Goal: Task Accomplishment & Management: Complete application form

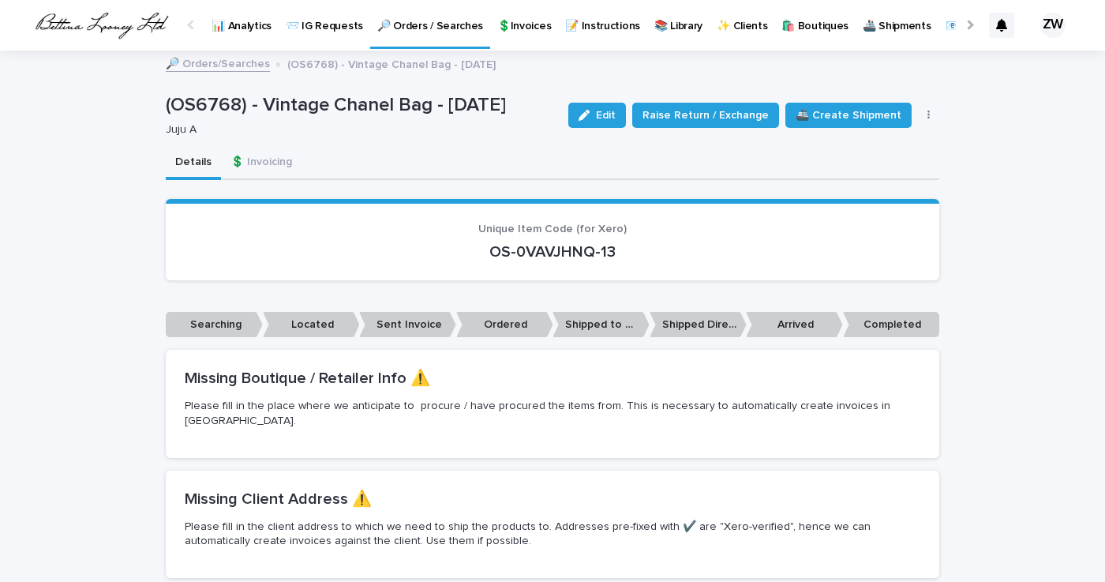
click at [430, 23] on p "🔎 Orders / Searches" at bounding box center [430, 16] width 106 height 33
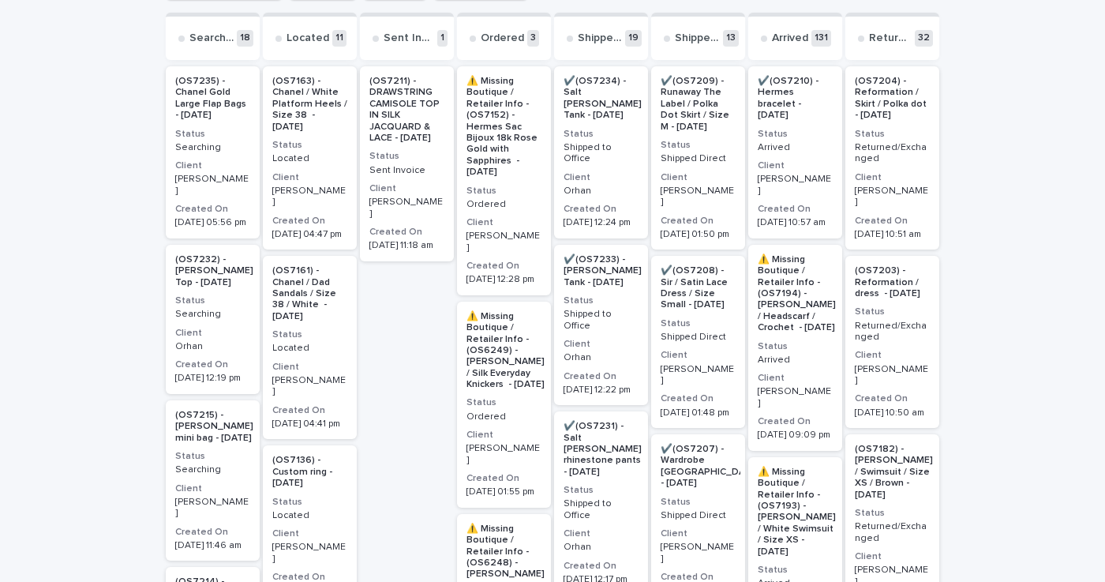
scroll to position [306, 0]
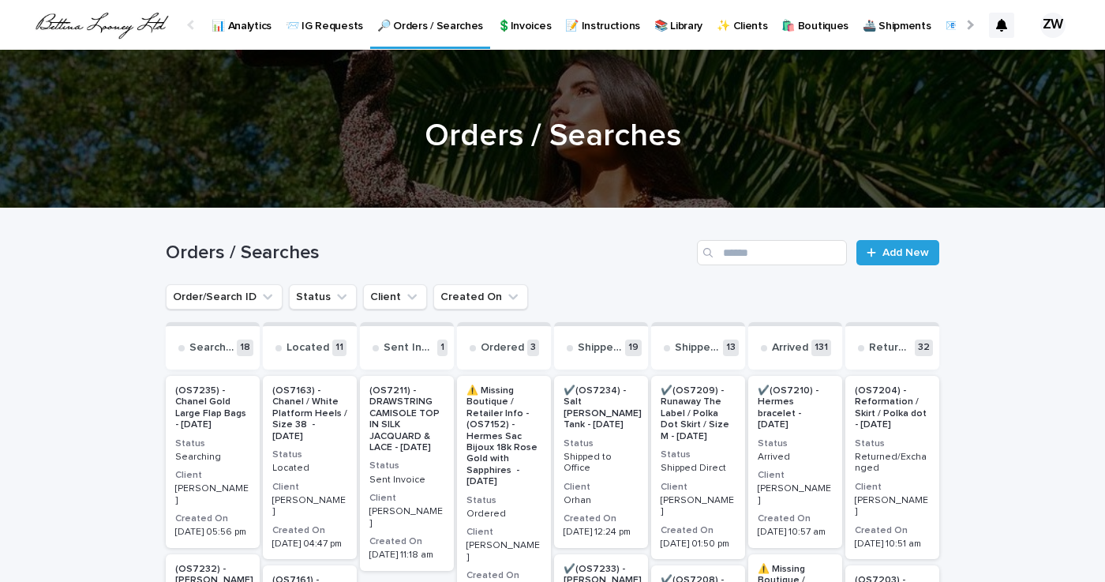
scroll to position [0, 0]
click at [887, 245] on link "Add New" at bounding box center [898, 252] width 83 height 25
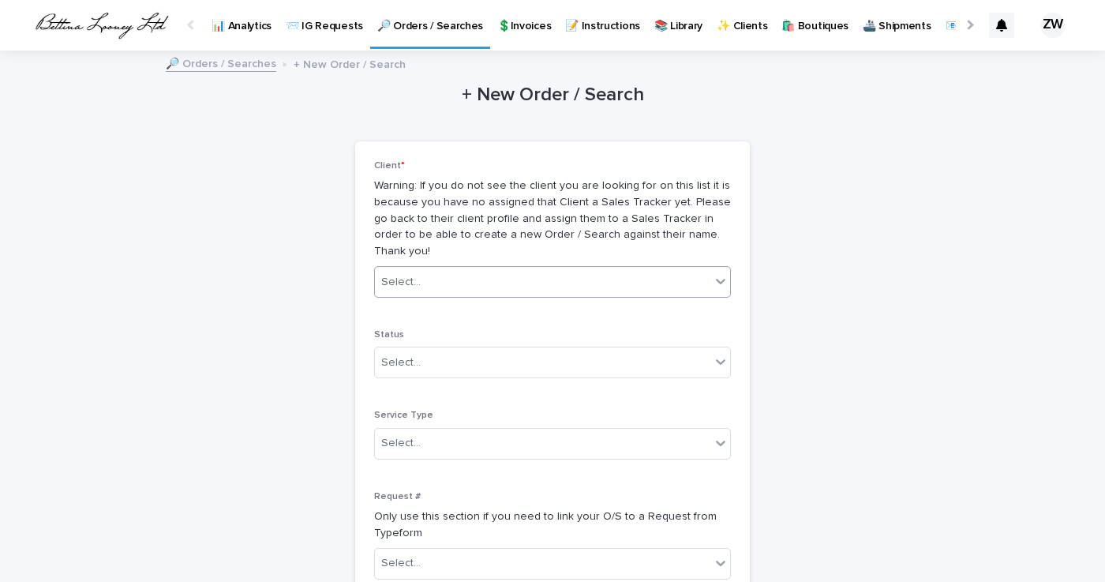
click at [542, 269] on div "Select..." at bounding box center [543, 282] width 336 height 26
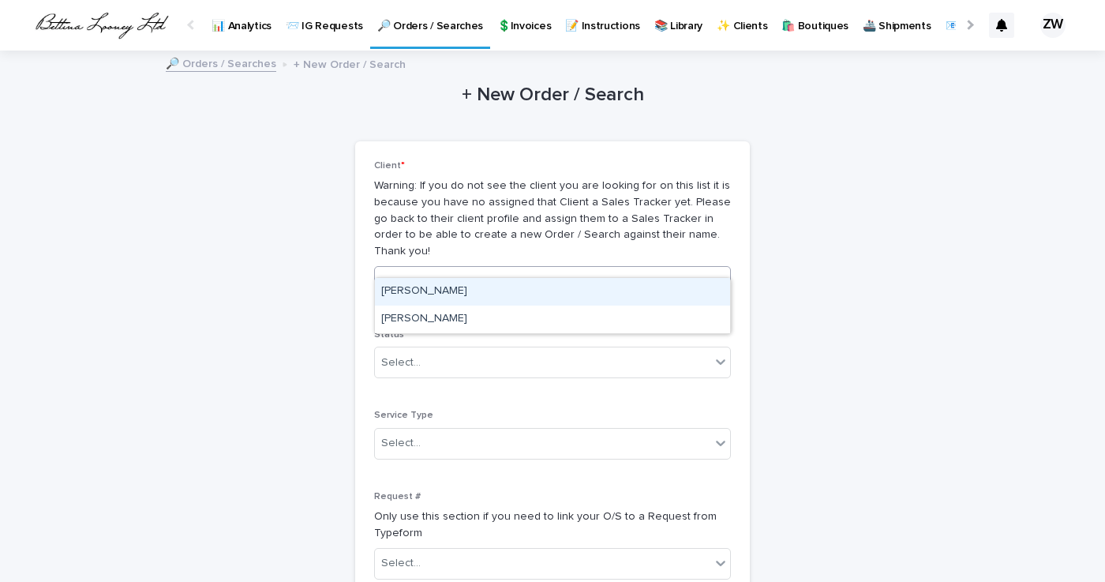
type input "*******"
click at [399, 284] on div "[PERSON_NAME]" at bounding box center [552, 292] width 355 height 28
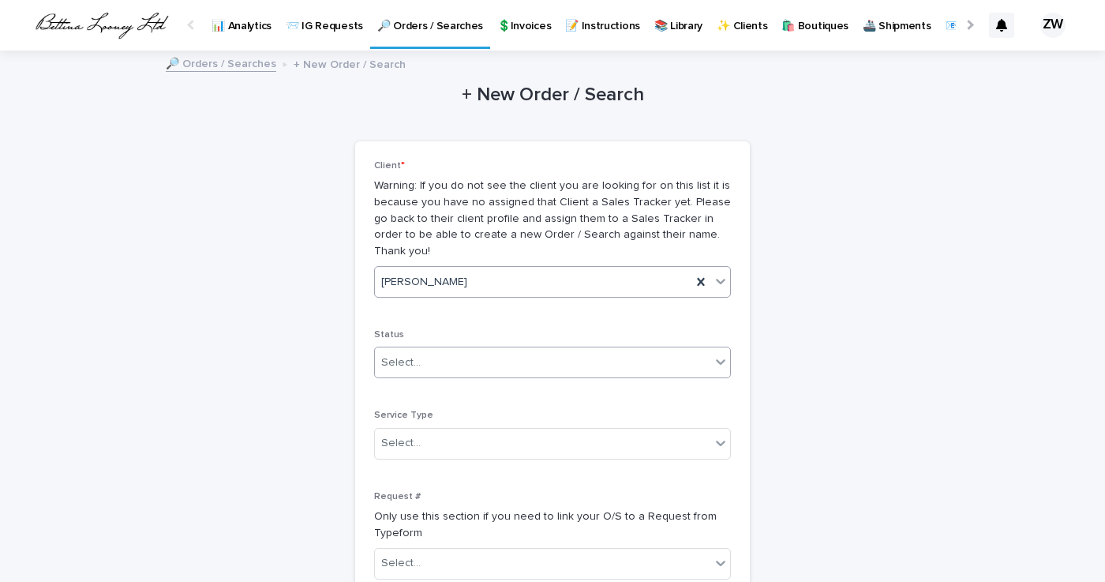
click at [412, 355] on div "Select..." at bounding box center [400, 363] width 39 height 17
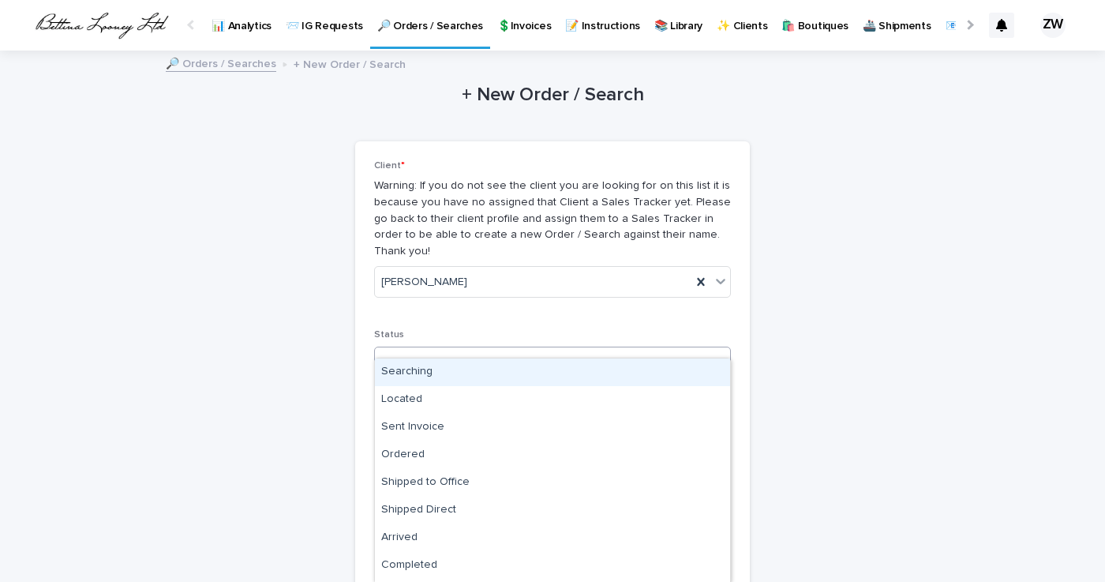
click at [416, 366] on div "Searching" at bounding box center [552, 372] width 355 height 28
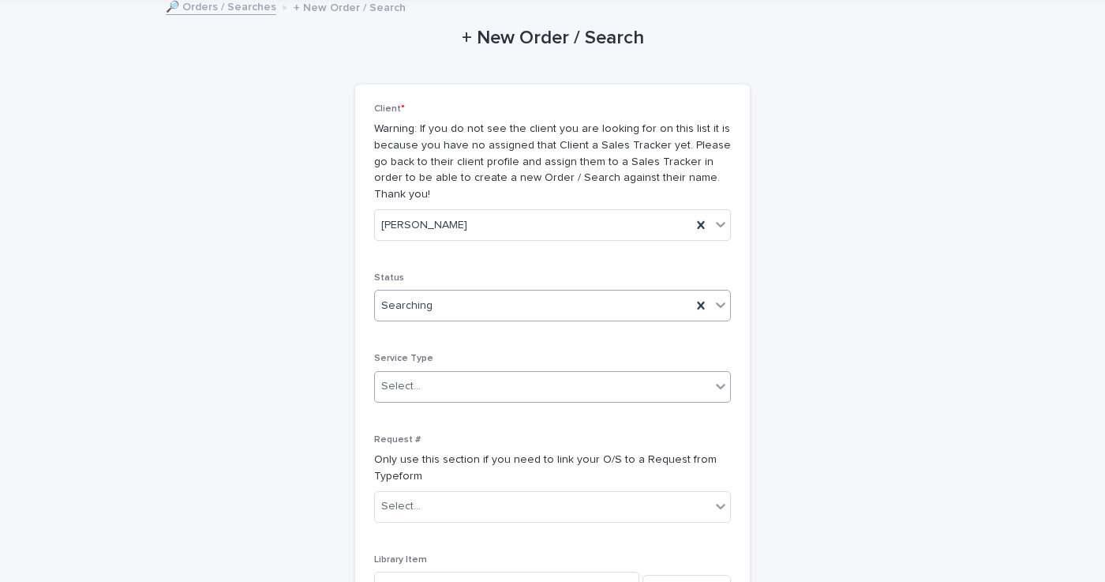
scroll to position [64, 0]
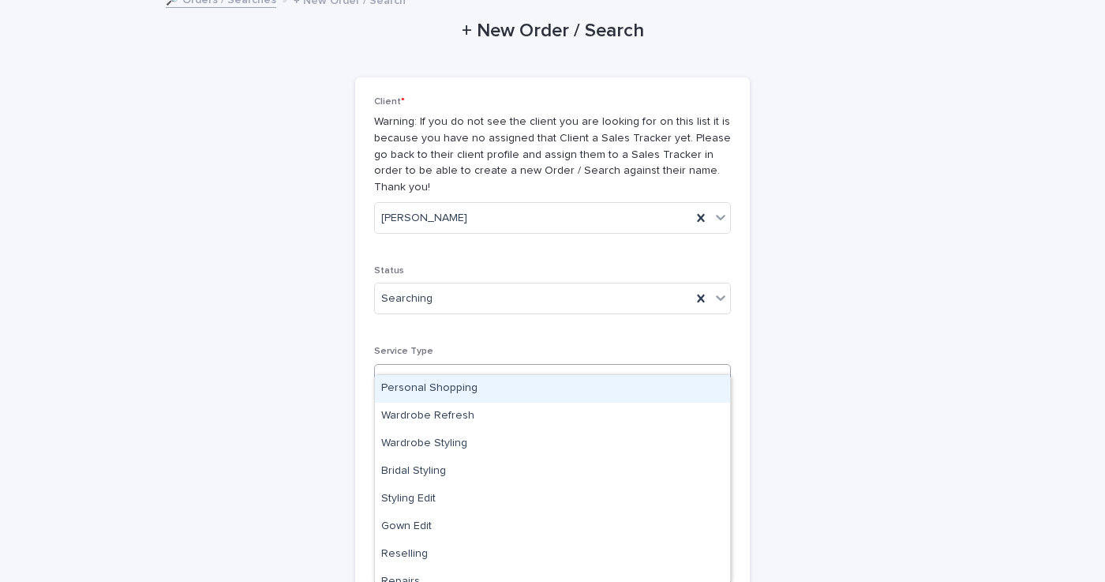
click at [424, 366] on div "Select..." at bounding box center [543, 379] width 336 height 26
click at [437, 381] on div "Personal Shopping" at bounding box center [552, 389] width 355 height 28
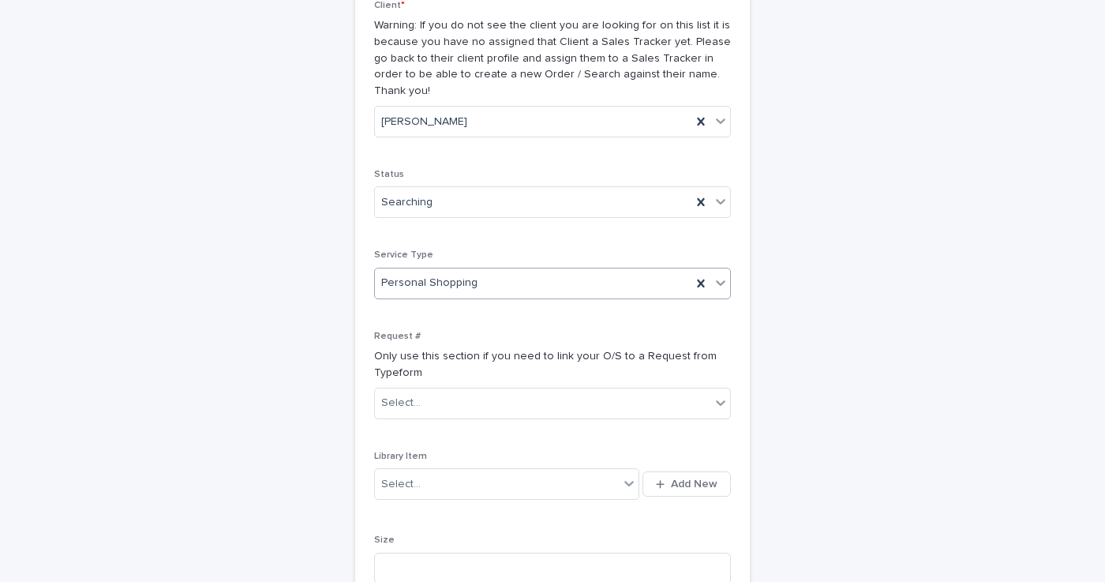
scroll to position [164, 0]
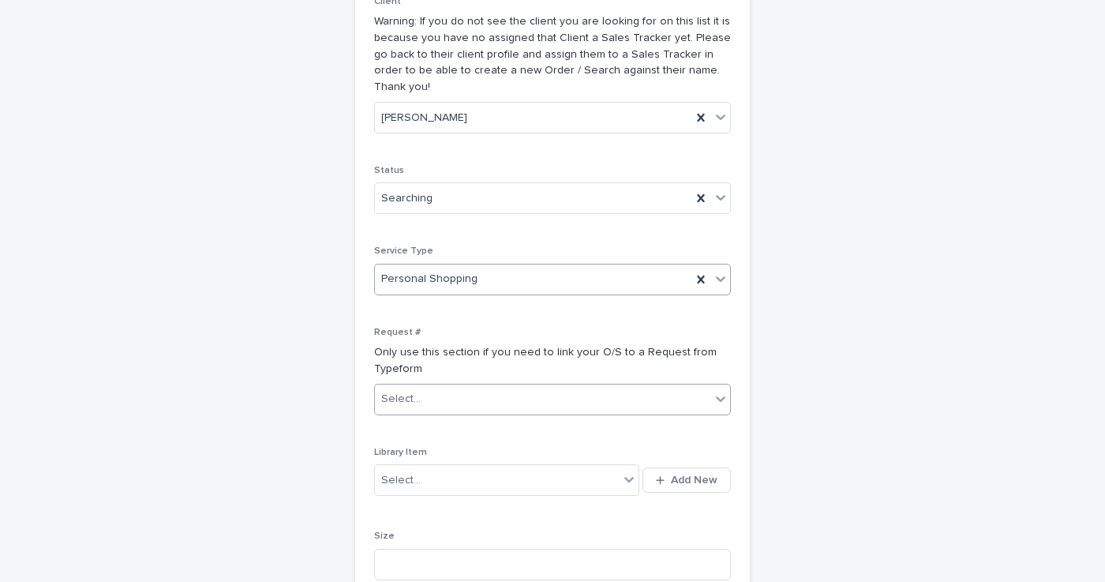
click at [448, 386] on div "Select..." at bounding box center [543, 399] width 336 height 26
click at [648, 344] on p "Only use this section if you need to link your O/S to a Request from Typeform" at bounding box center [552, 360] width 357 height 33
click at [680, 475] on span "Add New" at bounding box center [694, 480] width 47 height 11
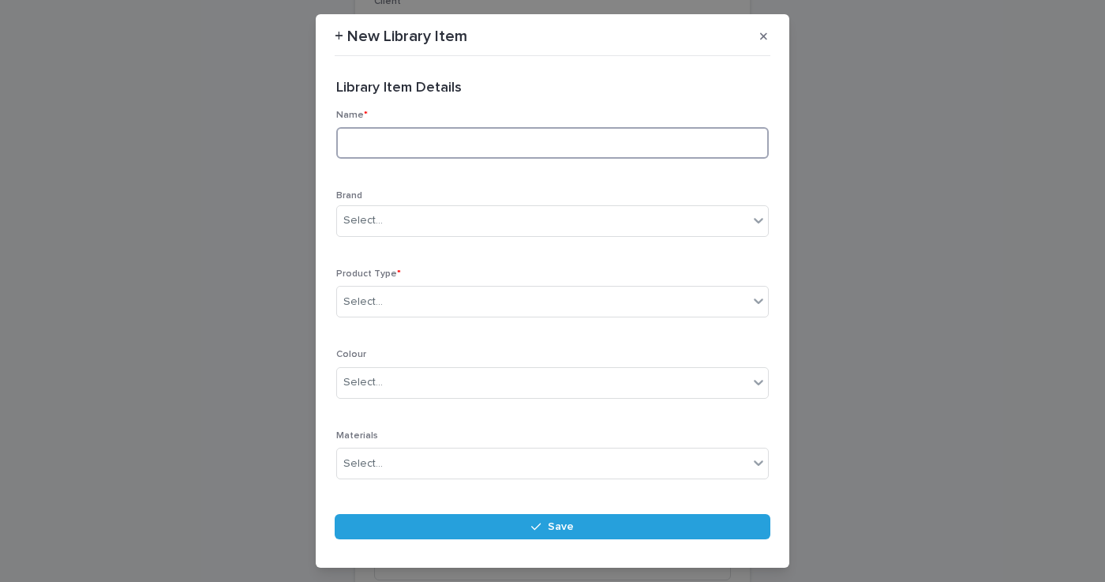
click at [498, 141] on input at bounding box center [552, 143] width 433 height 32
type input "**********"
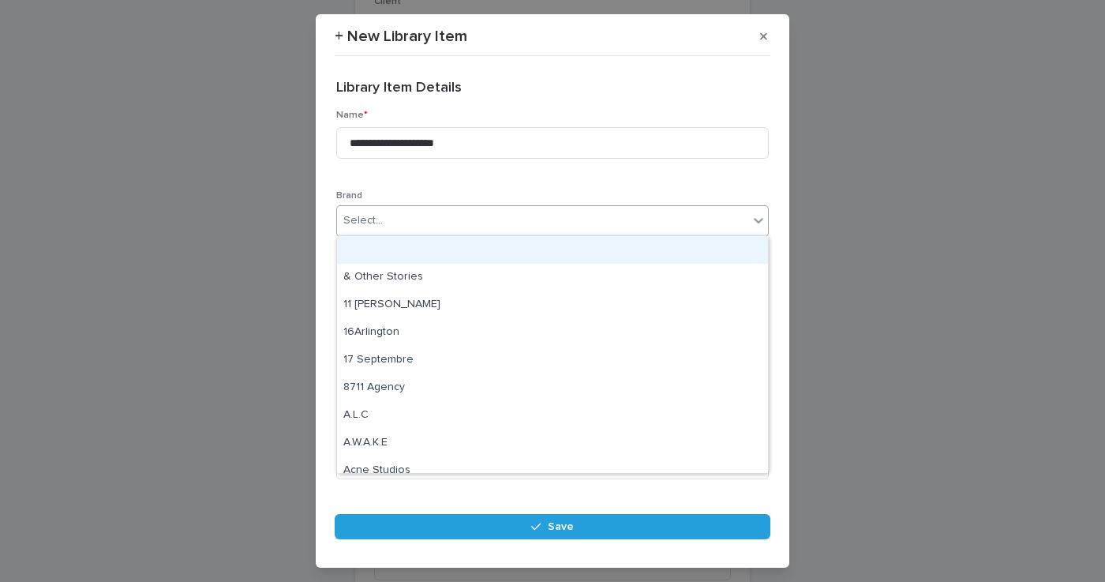
click at [444, 217] on div "Select..." at bounding box center [542, 221] width 411 height 26
type input "****"
click at [370, 249] on div "Chanel" at bounding box center [552, 250] width 431 height 28
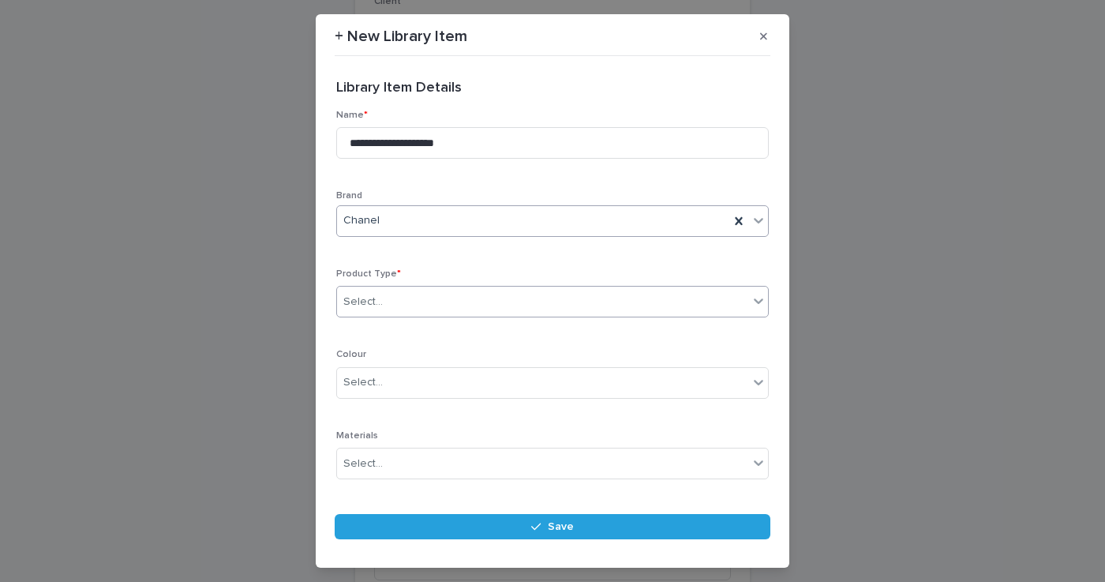
click at [381, 295] on div "Select..." at bounding box center [362, 302] width 39 height 17
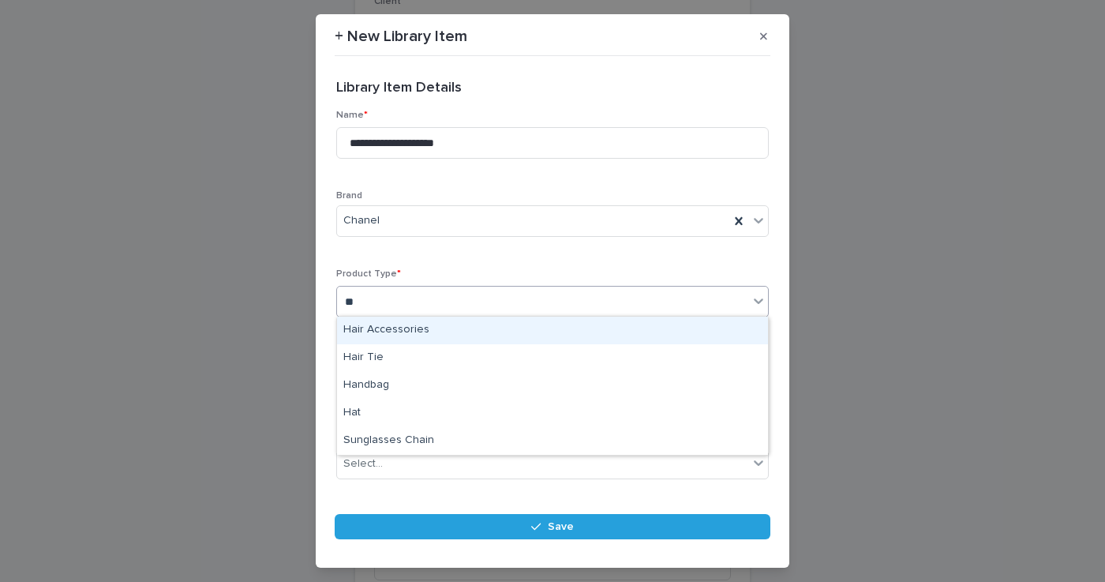
type input "***"
click at [392, 328] on div "Handbag" at bounding box center [552, 331] width 431 height 28
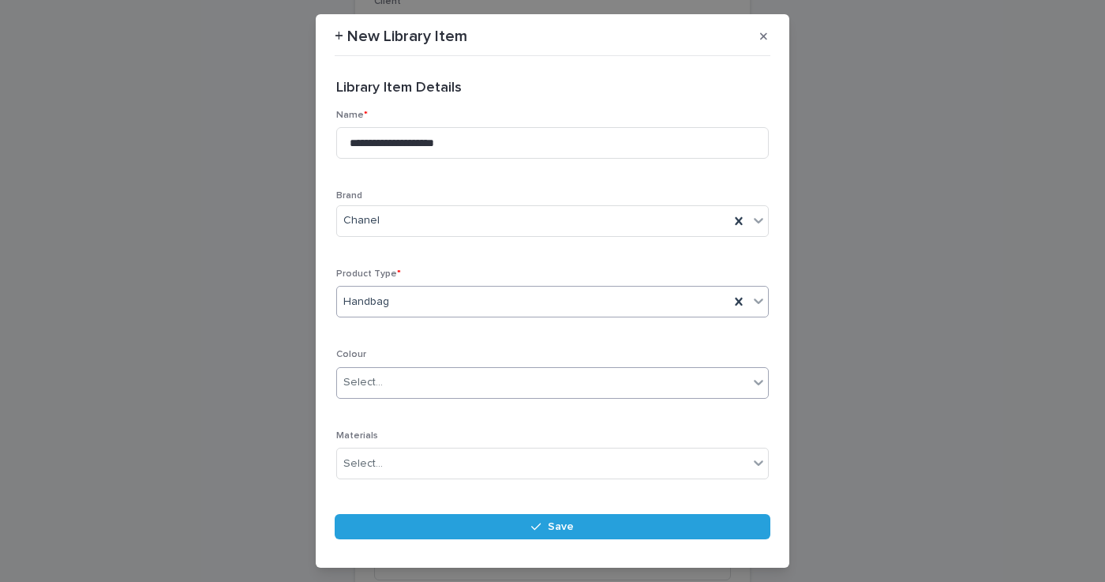
click at [386, 380] on div "Select..." at bounding box center [542, 383] width 411 height 26
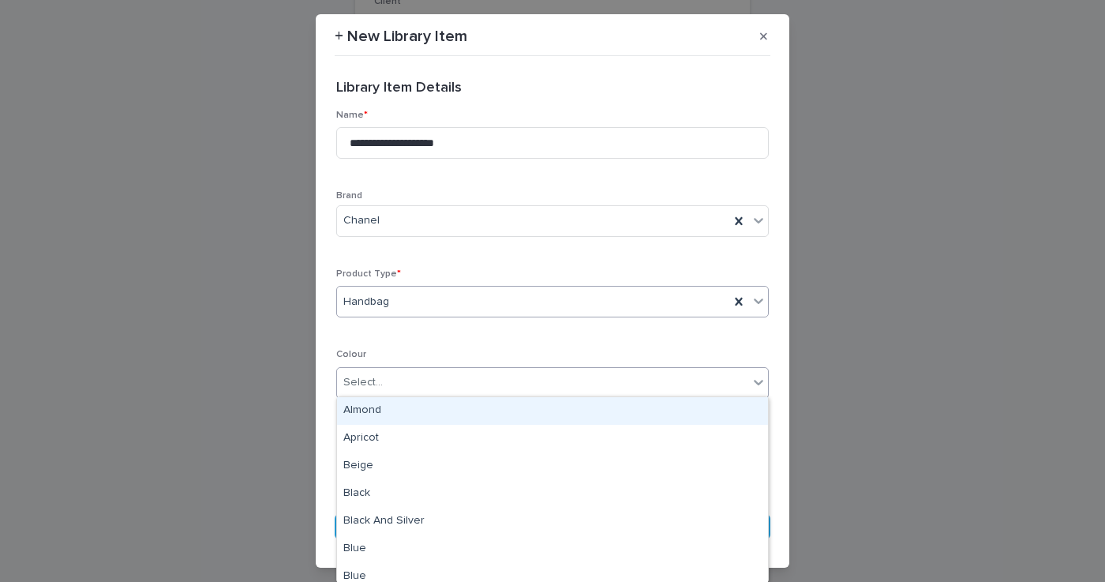
type input "*"
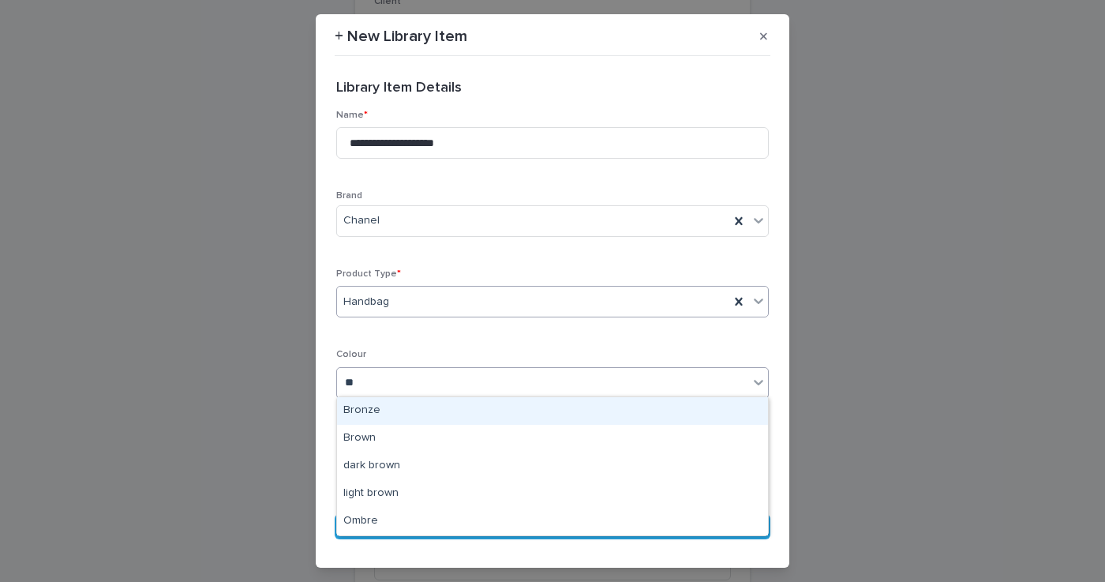
type input "***"
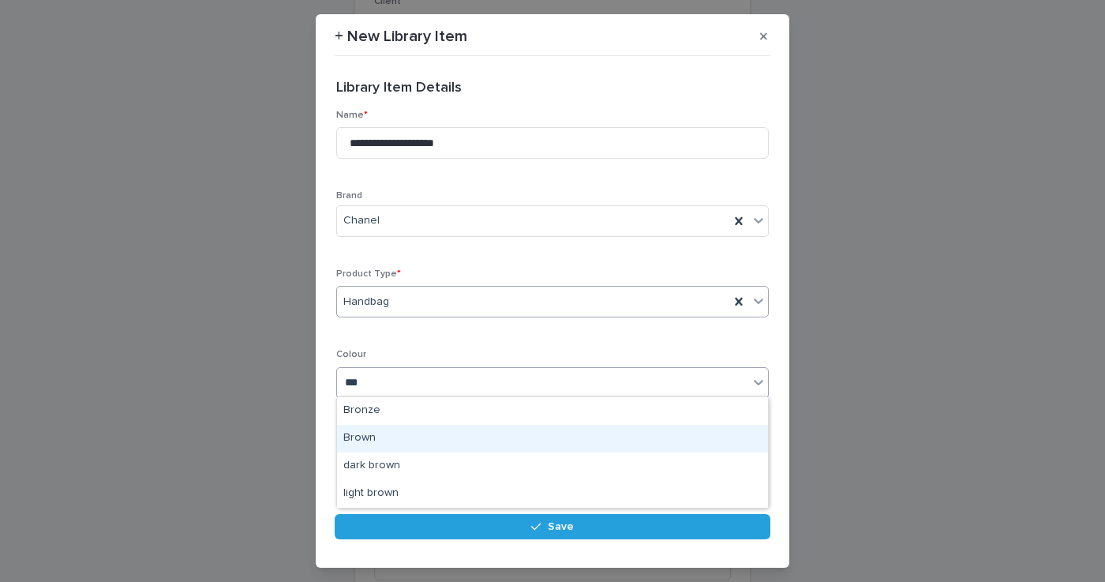
click at [373, 435] on div "Brown" at bounding box center [552, 439] width 431 height 28
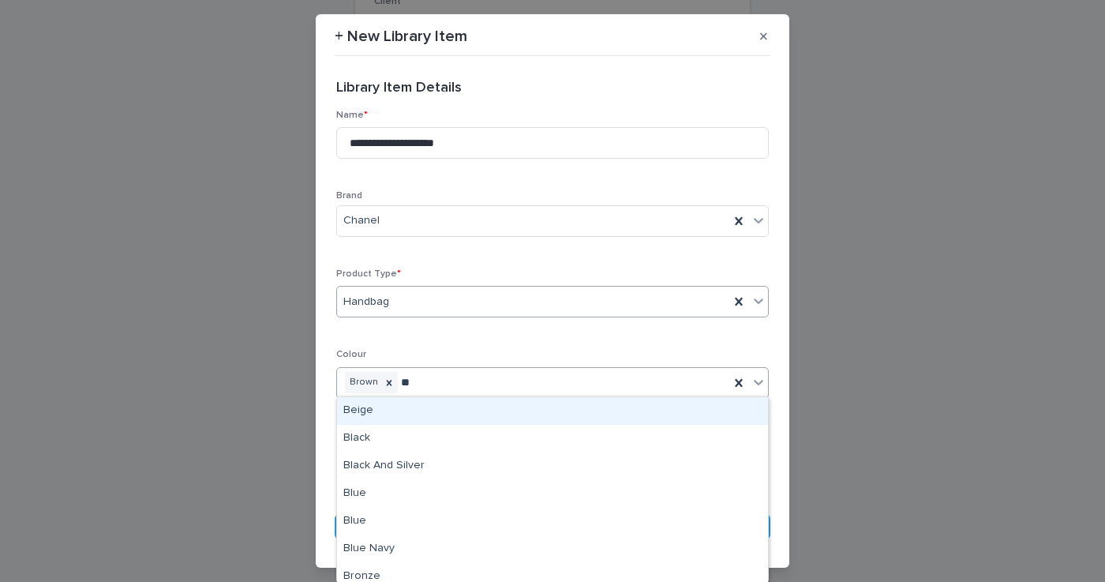
type input "***"
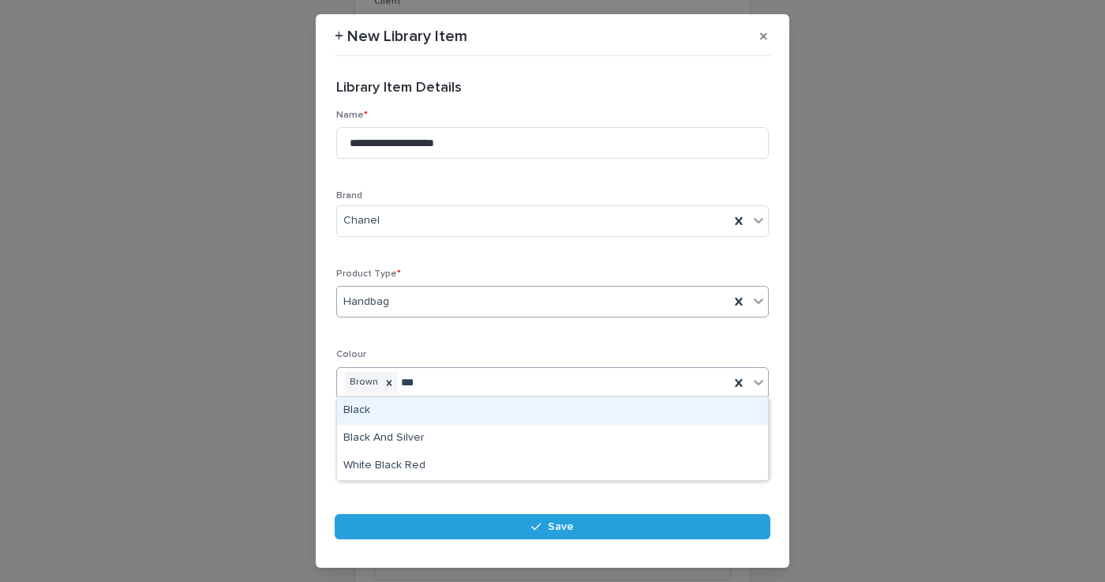
click at [391, 414] on div "Black" at bounding box center [552, 411] width 431 height 28
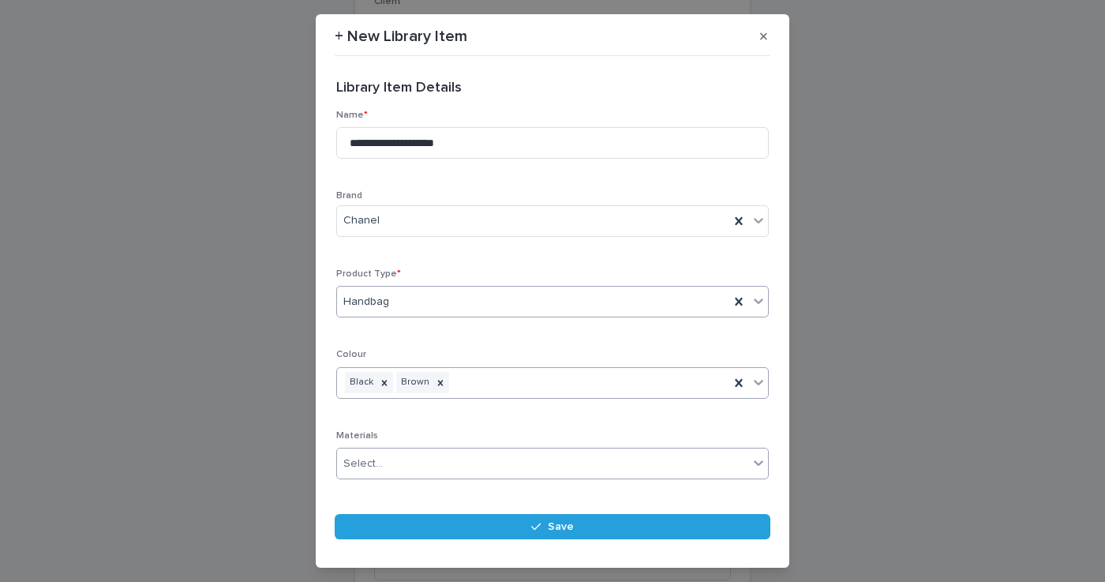
click at [392, 460] on div "Select..." at bounding box center [542, 464] width 411 height 26
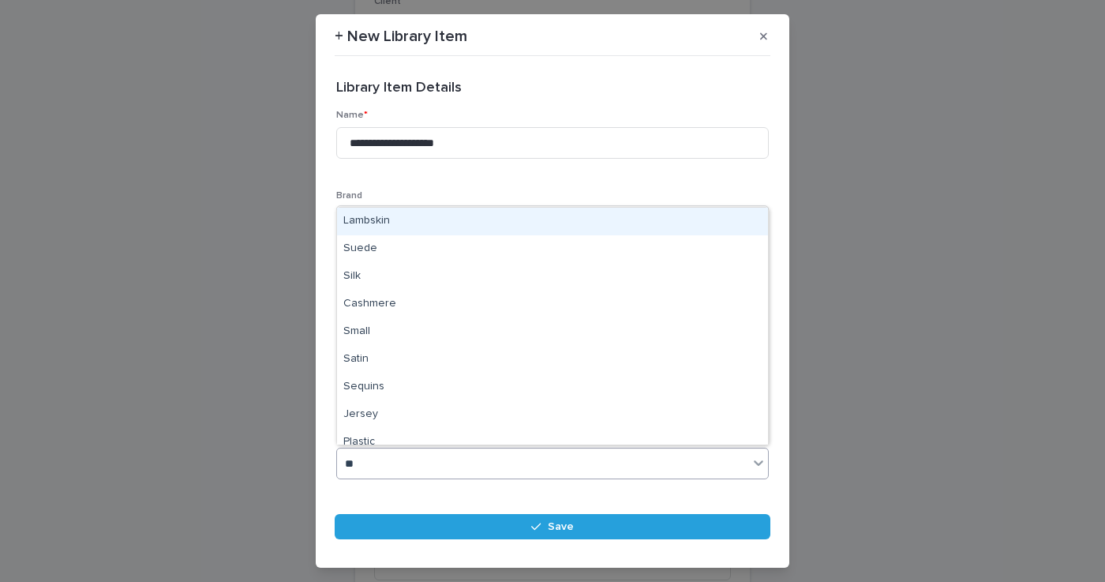
type input "***"
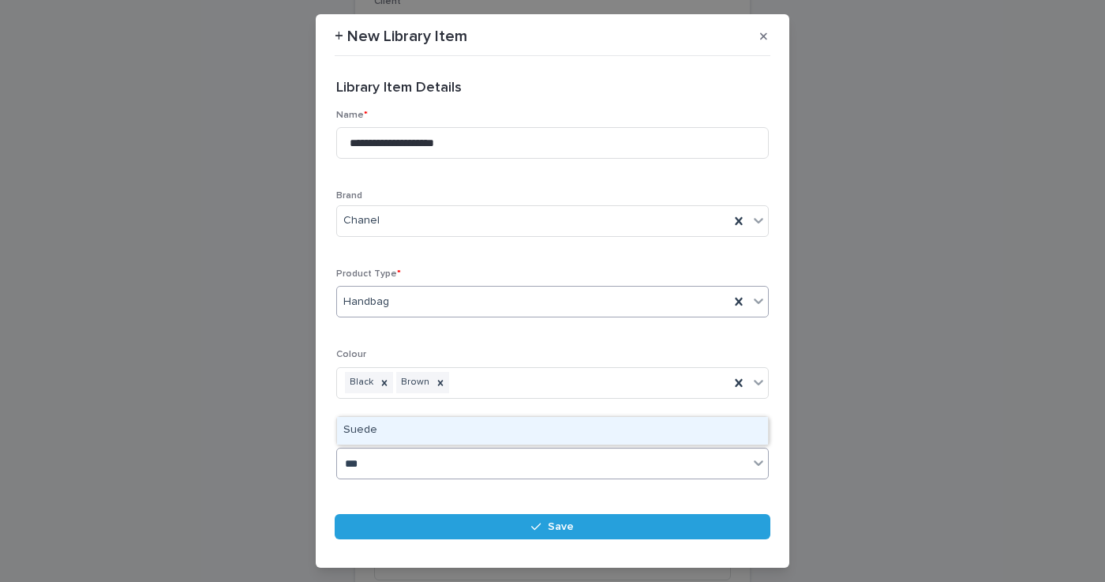
click at [392, 423] on div "Suede" at bounding box center [552, 431] width 431 height 28
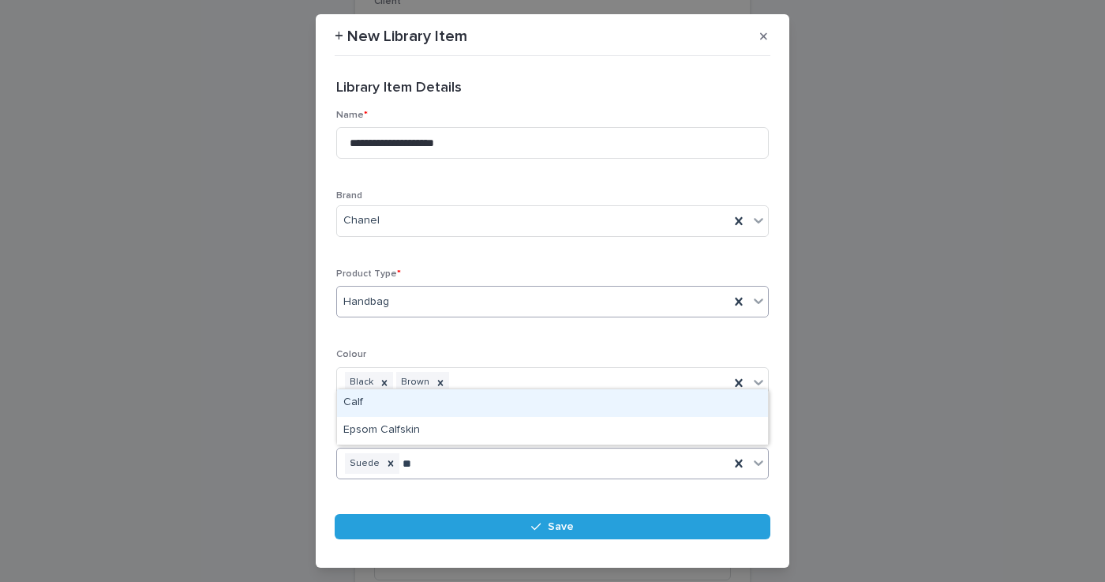
type input "***"
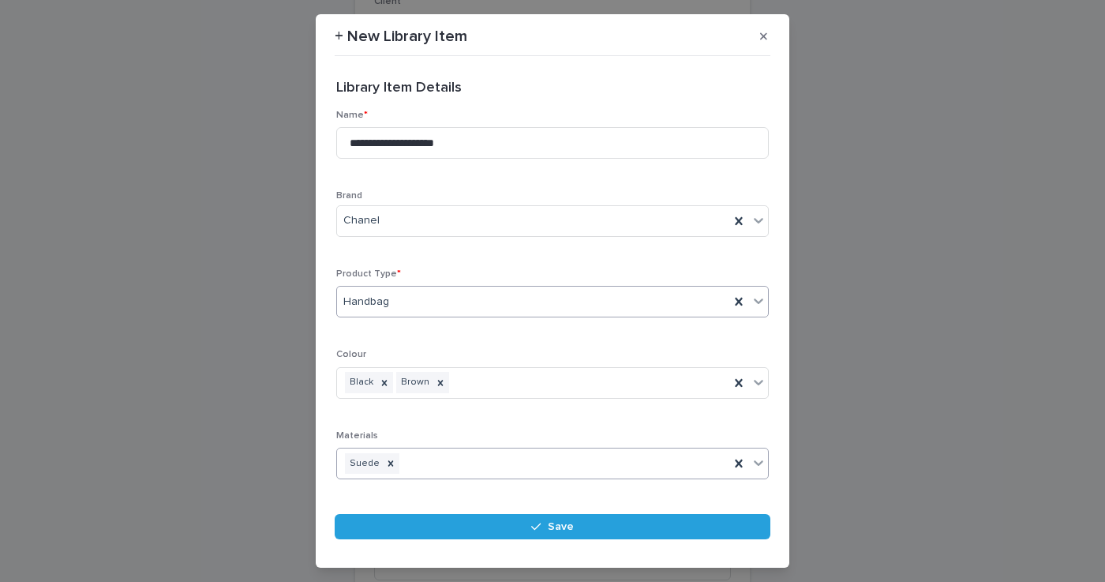
click at [417, 459] on div "Suede" at bounding box center [533, 464] width 392 height 28
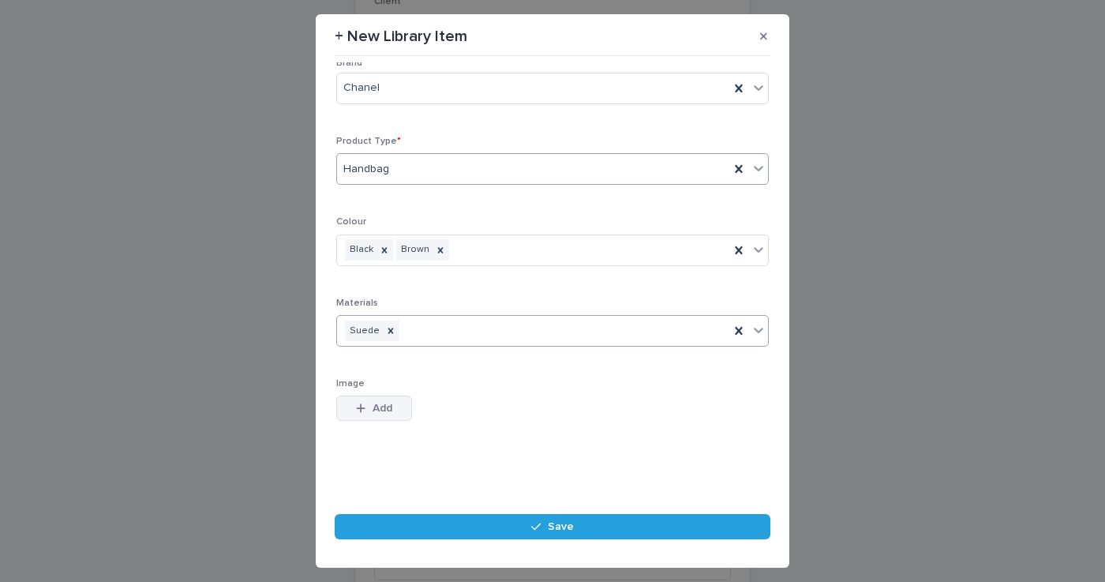
click at [372, 415] on button "Add" at bounding box center [374, 408] width 76 height 25
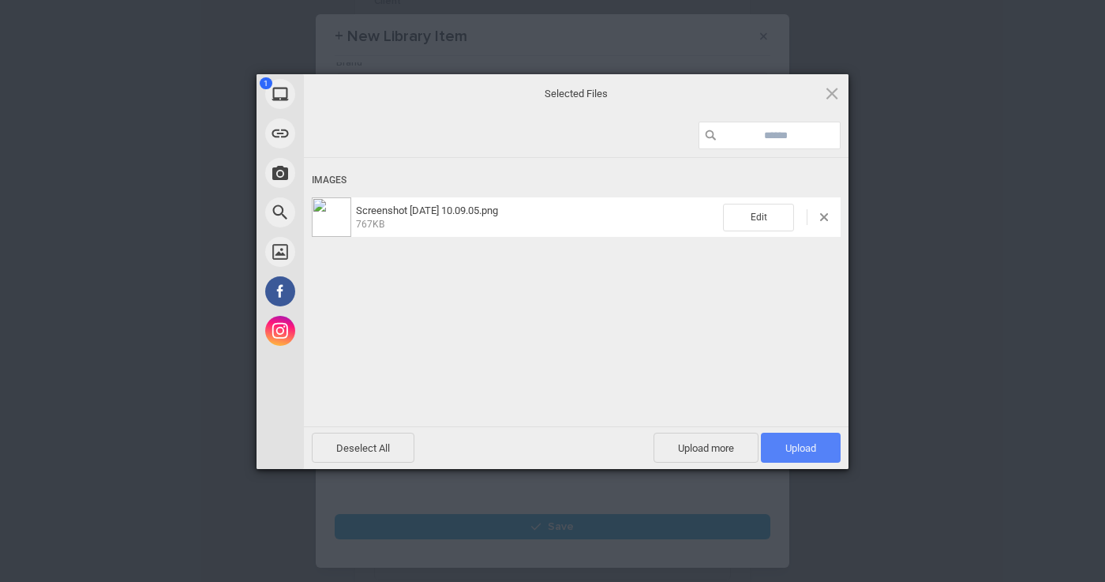
click at [800, 438] on span "Upload 1" at bounding box center [801, 448] width 80 height 30
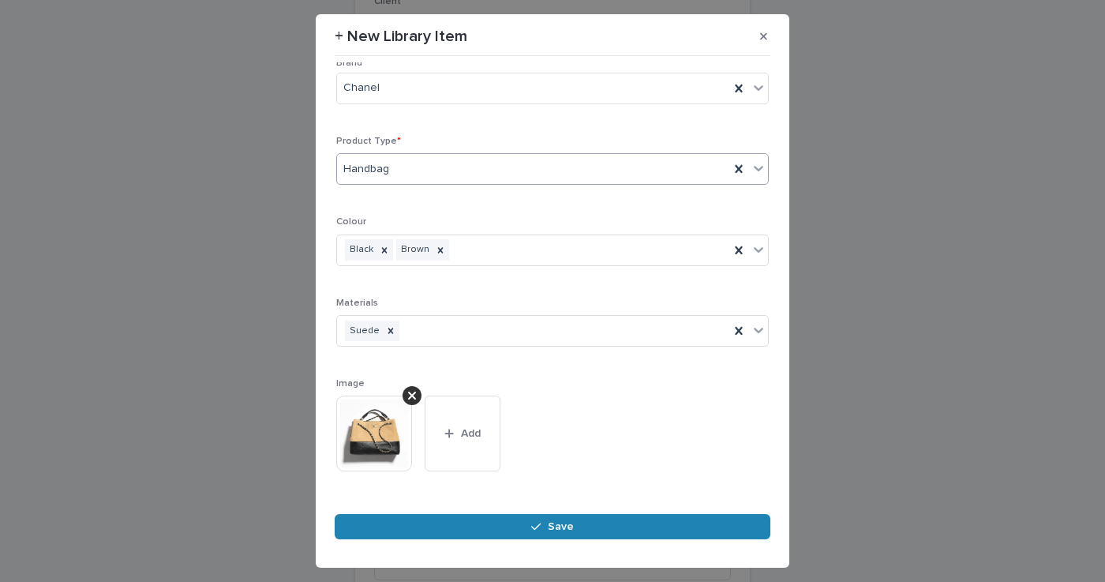
click at [575, 527] on button "Save" at bounding box center [553, 526] width 436 height 25
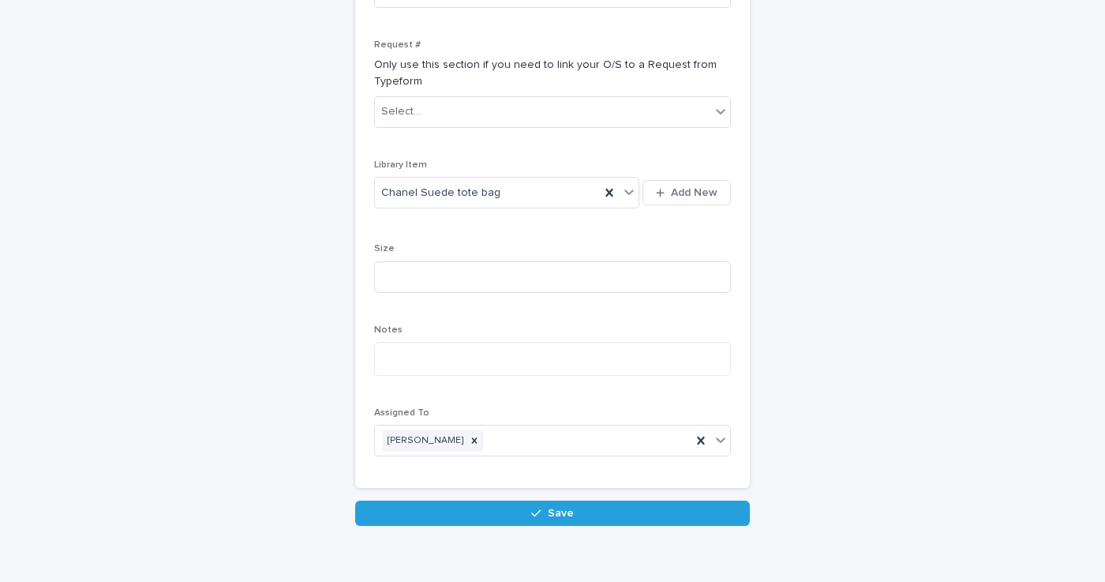
scroll to position [451, 0]
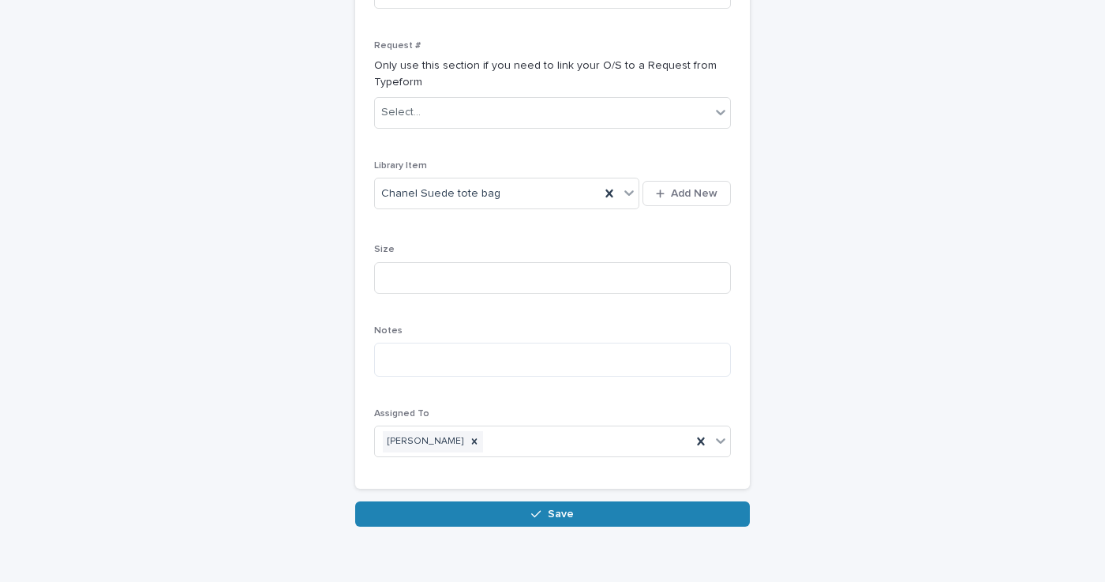
click at [549, 501] on button "Save" at bounding box center [552, 513] width 395 height 25
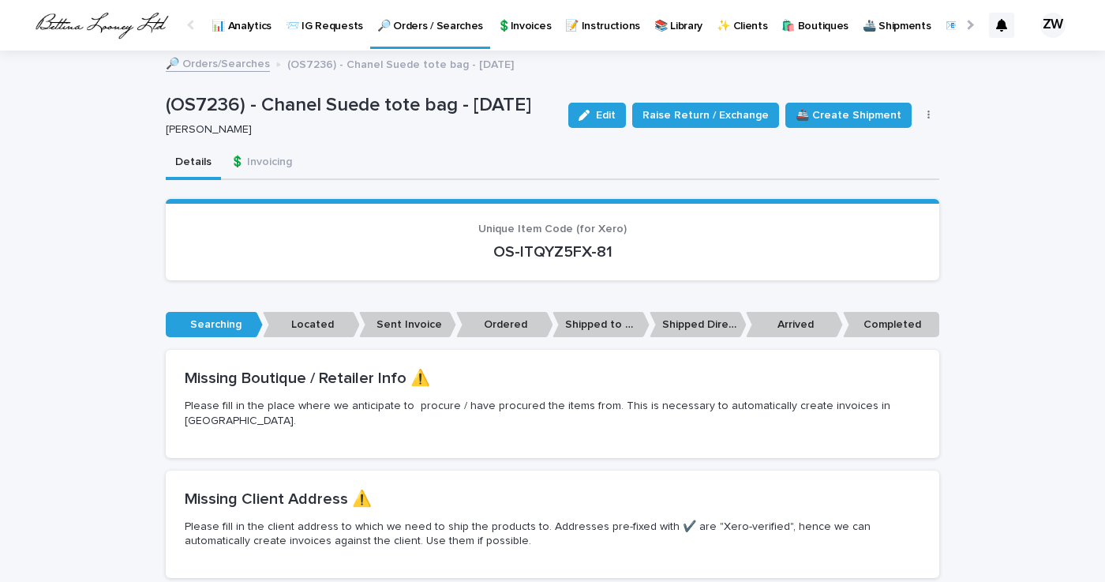
click at [438, 25] on p "🔎 Orders / Searches" at bounding box center [430, 16] width 106 height 33
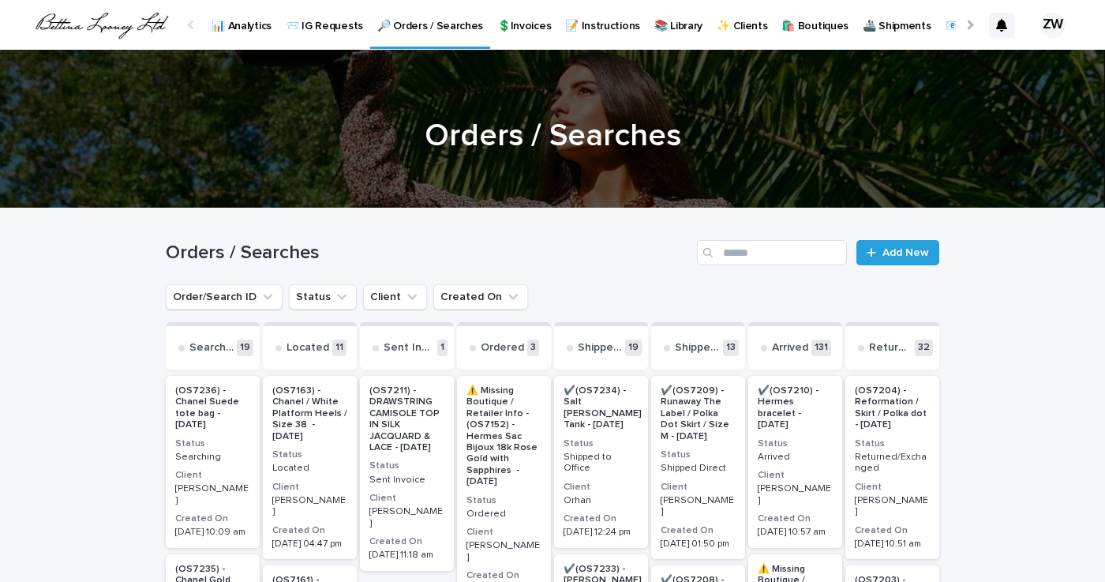
click at [342, 27] on p "📨 IG Requests" at bounding box center [324, 16] width 77 height 33
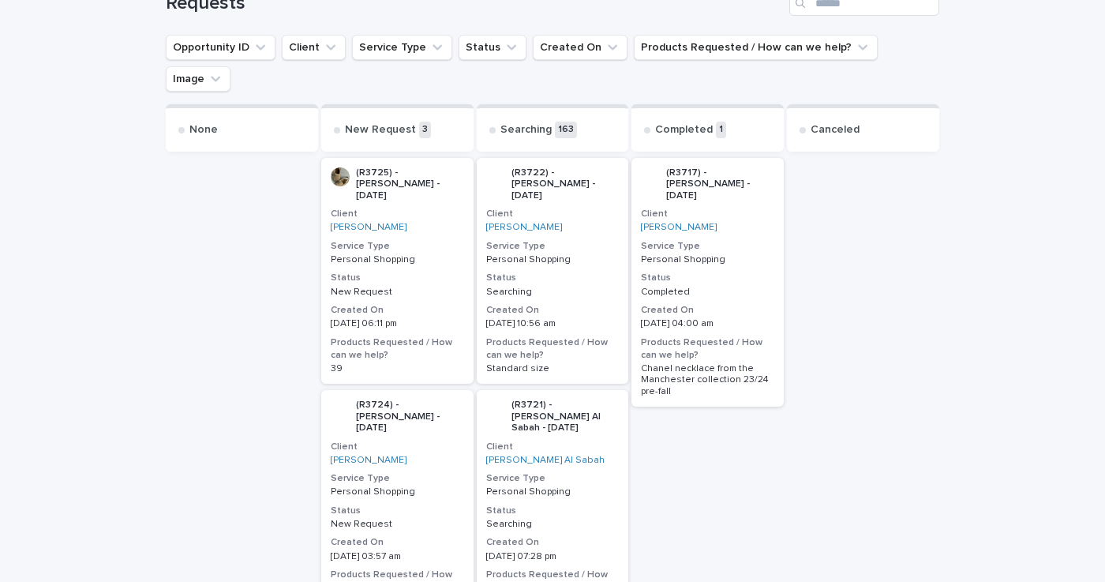
scroll to position [238, 0]
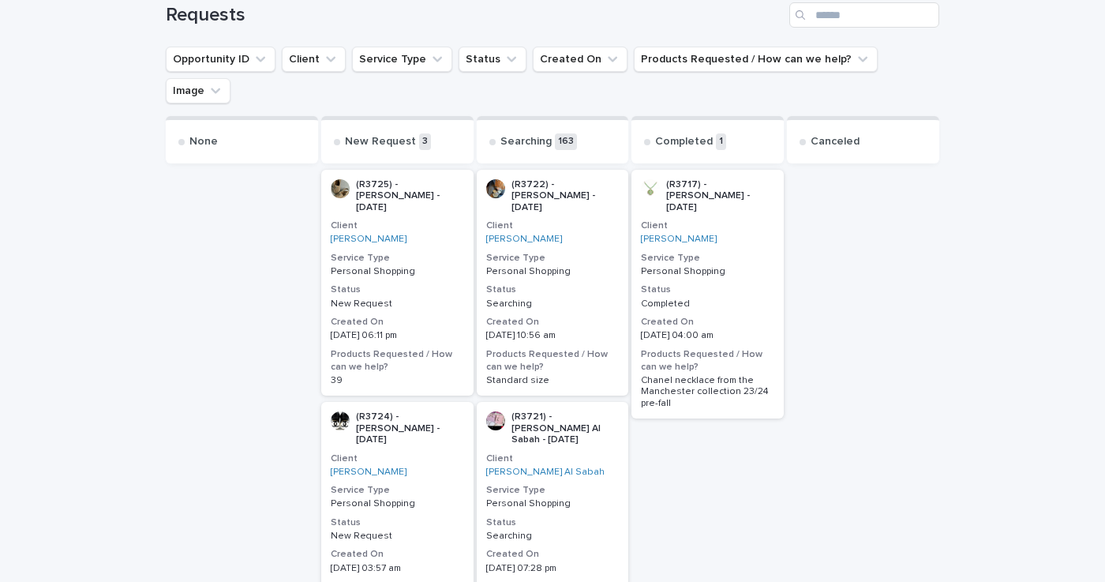
click at [404, 283] on h3 "Status" at bounding box center [397, 289] width 133 height 13
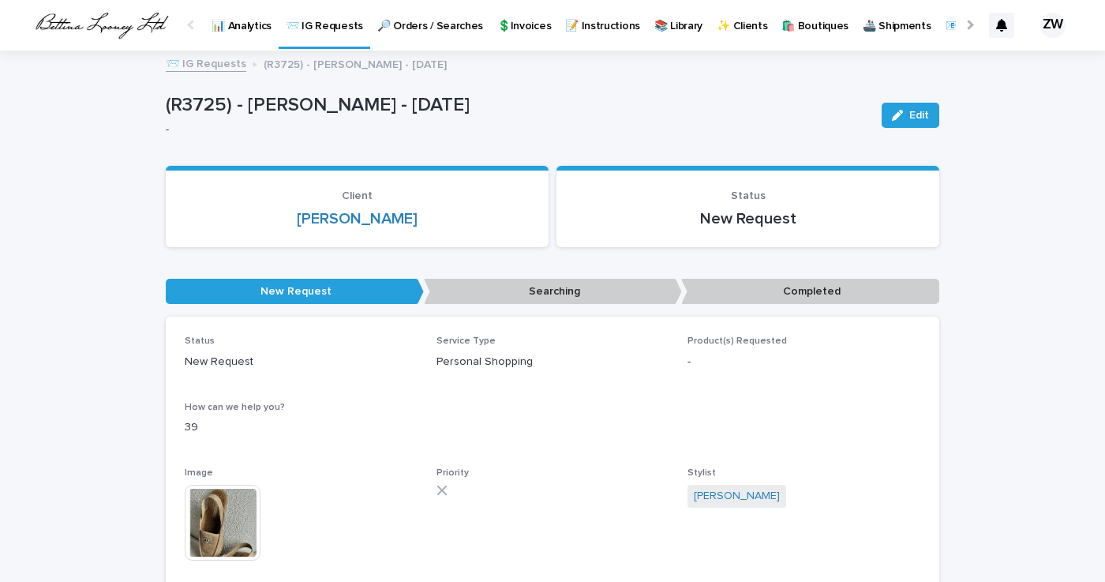
click at [344, 21] on p "📨 IG Requests" at bounding box center [324, 16] width 77 height 33
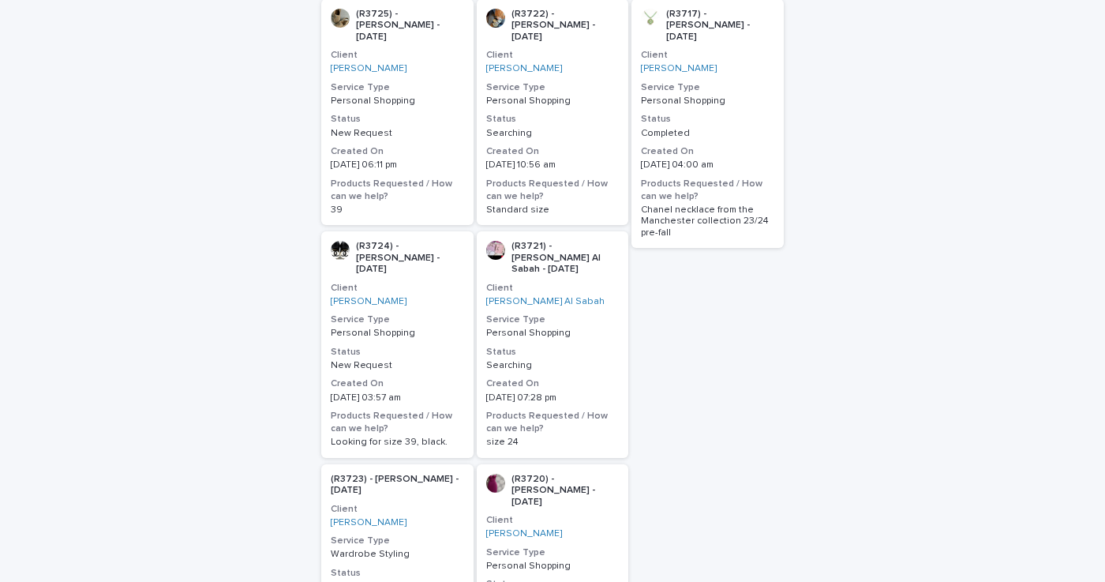
scroll to position [410, 0]
click at [441, 312] on div "(R3724) - [PERSON_NAME] - [DATE] Client [PERSON_NAME] Service Type Personal Sho…" at bounding box center [397, 343] width 152 height 226
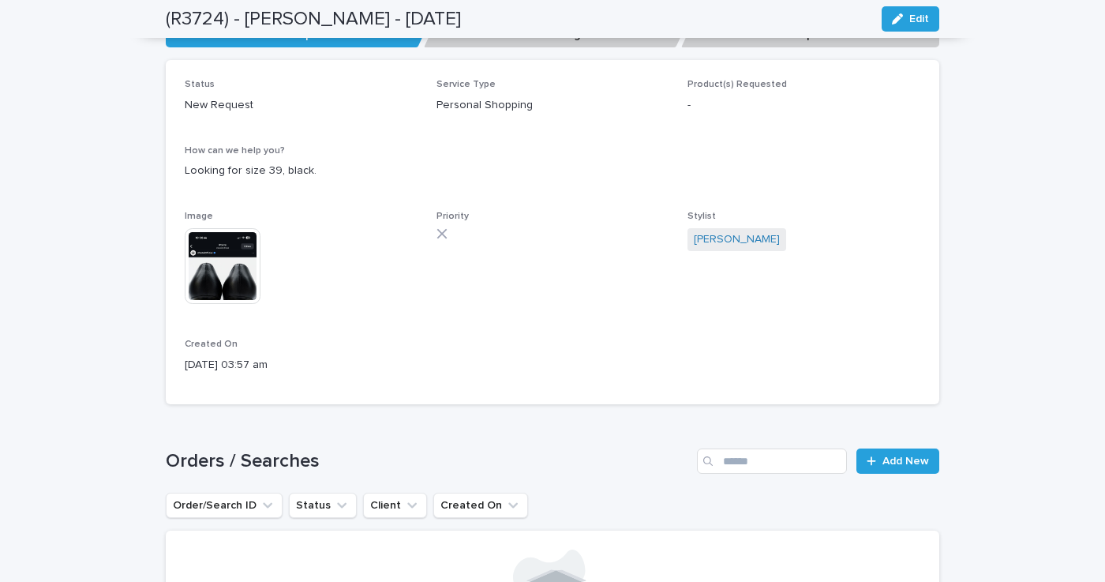
scroll to position [227, 0]
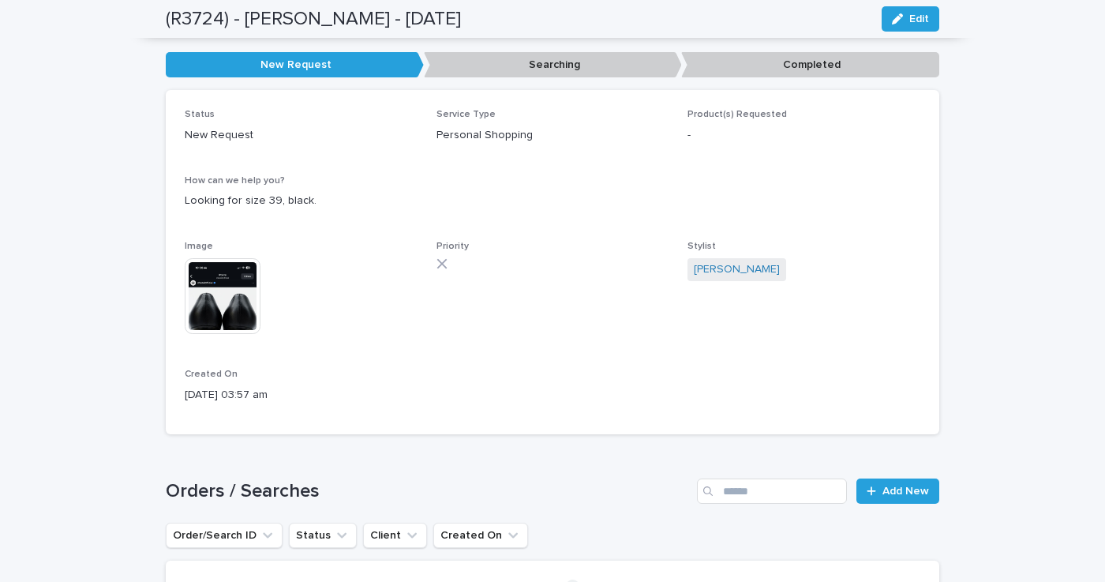
click at [242, 293] on img at bounding box center [223, 296] width 76 height 76
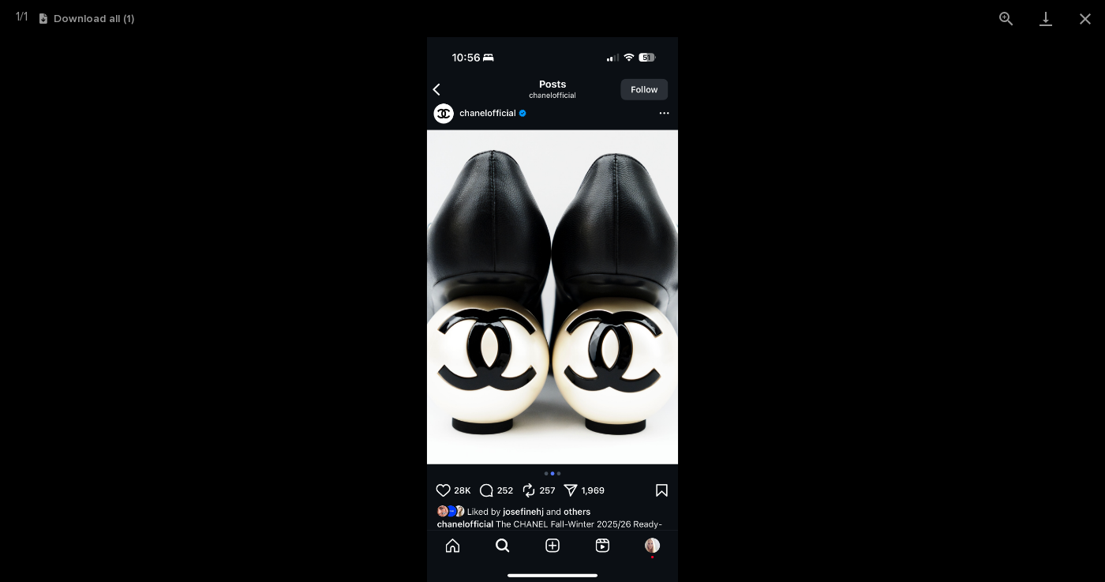
click at [329, 328] on picture at bounding box center [552, 309] width 1105 height 545
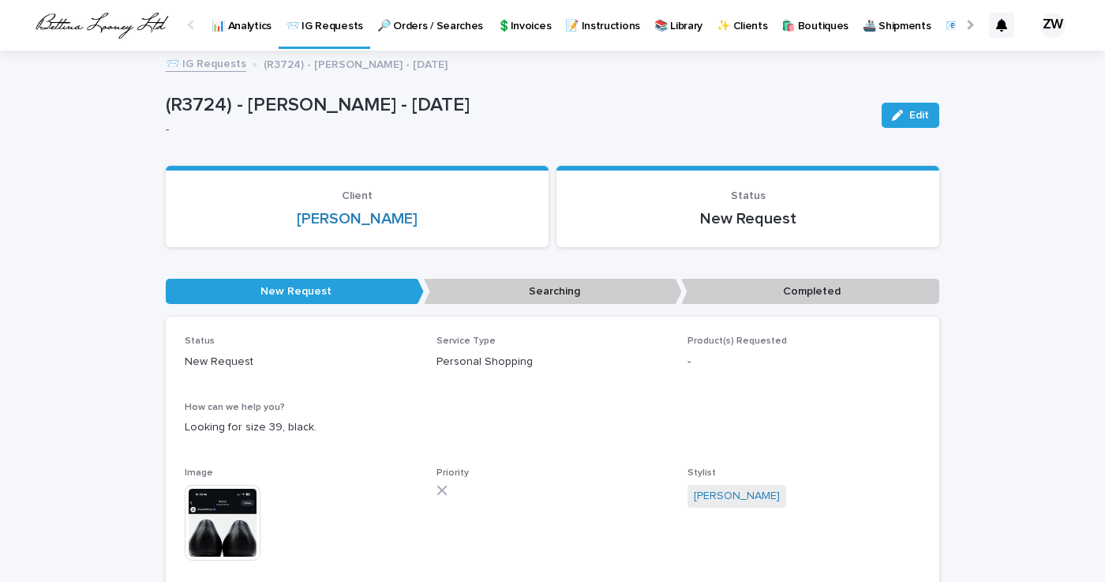
scroll to position [0, 0]
click at [331, 24] on p "📨 IG Requests" at bounding box center [324, 16] width 77 height 33
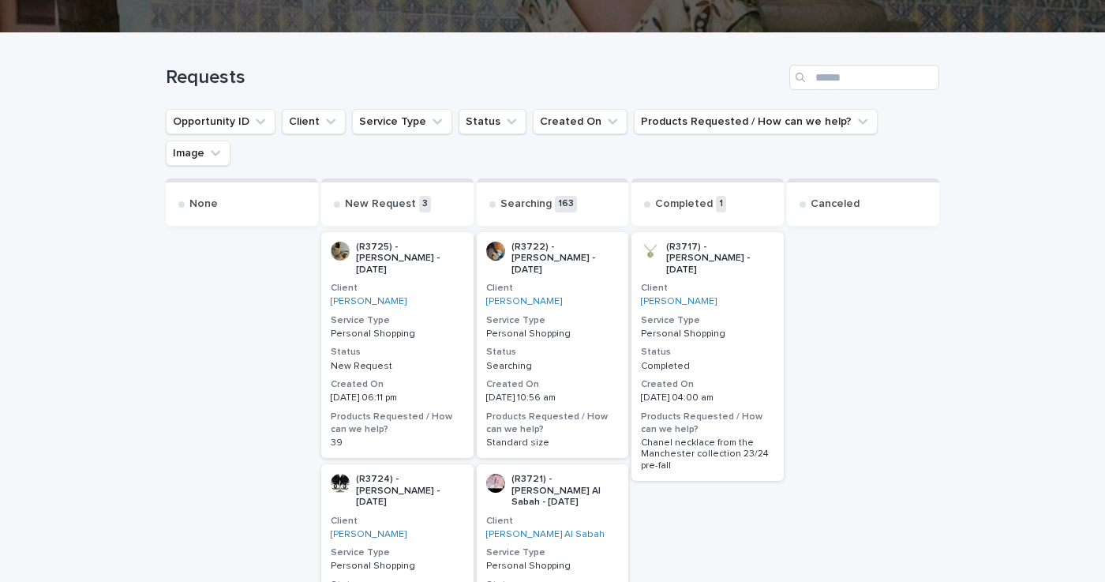
scroll to position [182, 0]
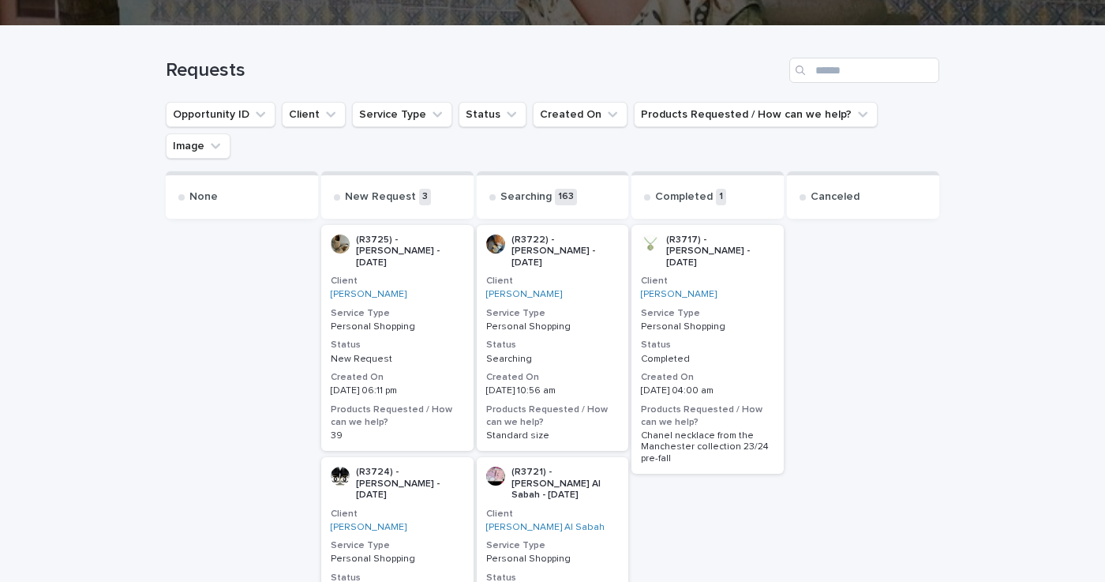
click at [418, 581] on p "New Request" at bounding box center [397, 591] width 133 height 11
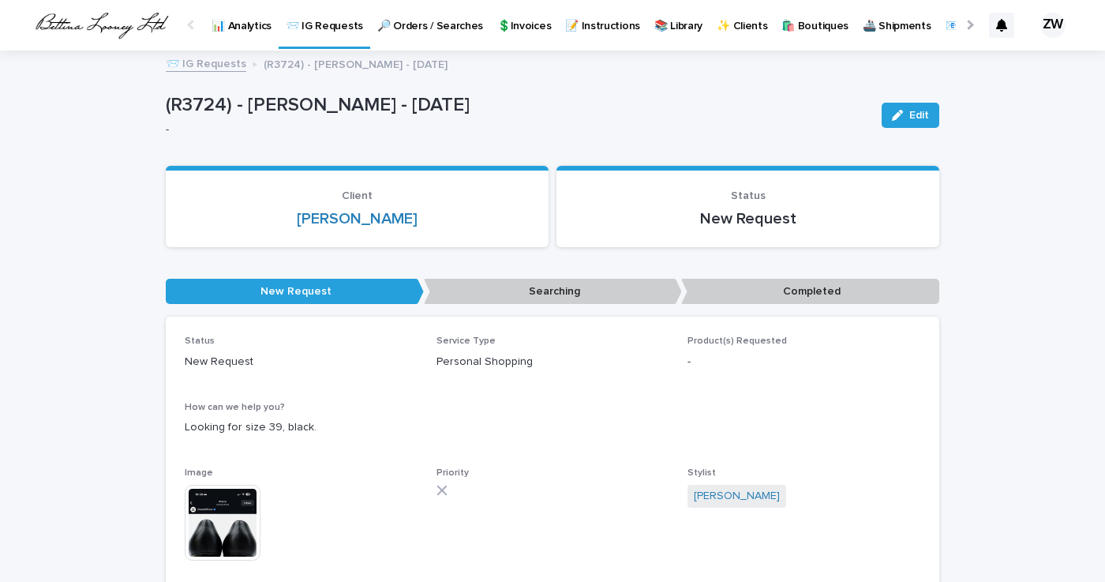
click at [227, 506] on img at bounding box center [223, 523] width 76 height 76
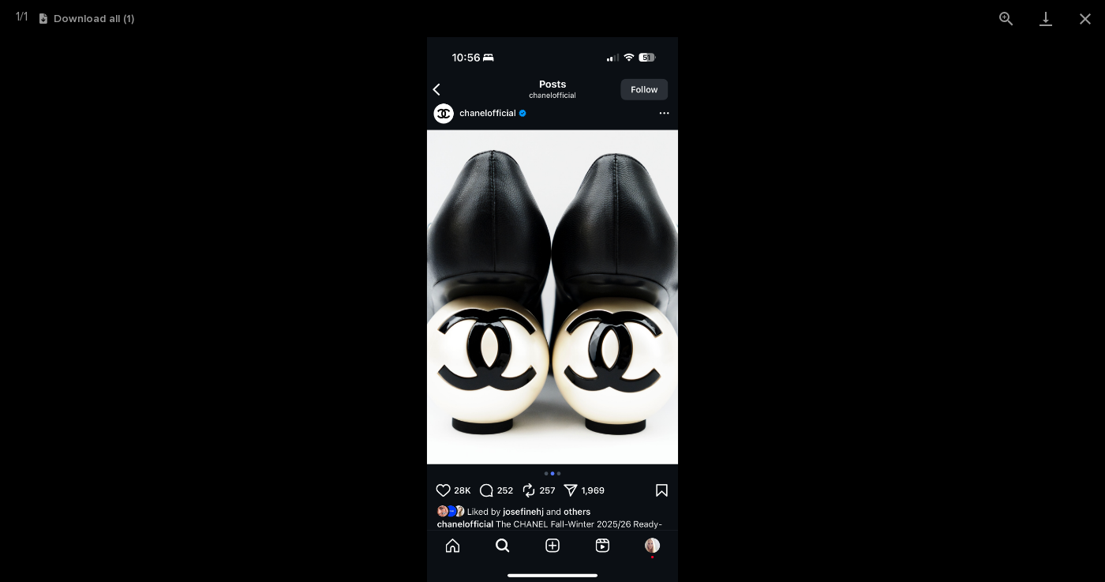
click at [279, 188] on picture at bounding box center [552, 309] width 1105 height 545
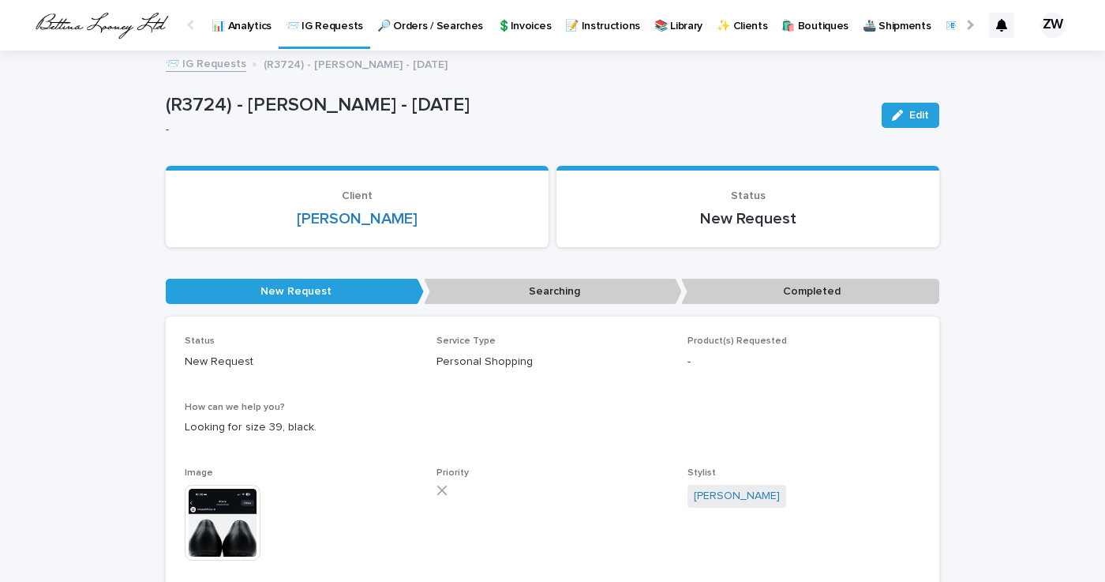
click at [325, 31] on p "📨 IG Requests" at bounding box center [324, 16] width 77 height 33
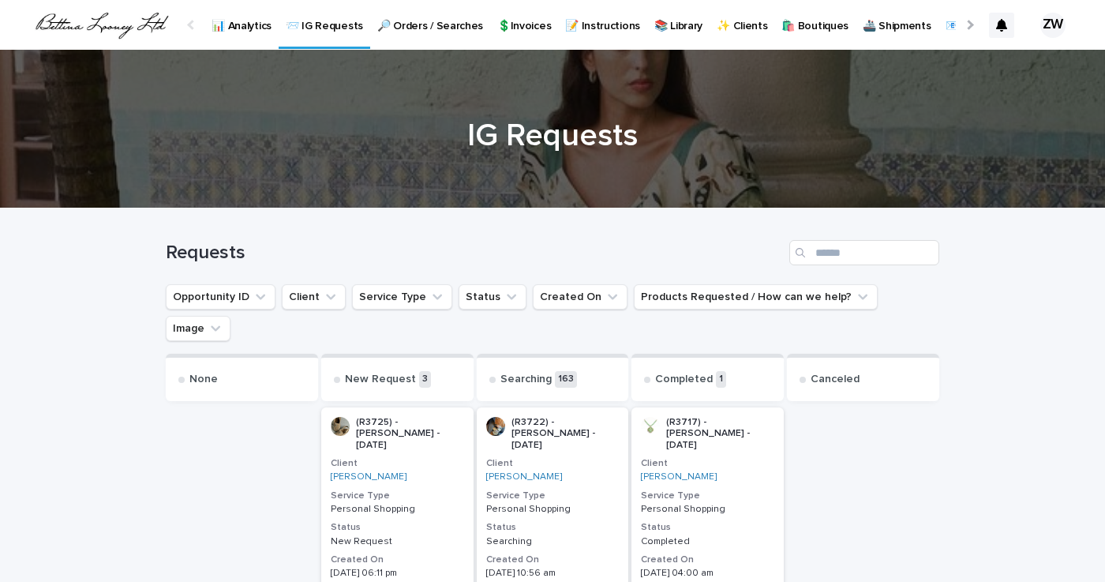
click at [430, 20] on p "🔎 Orders / Searches" at bounding box center [430, 16] width 106 height 33
